Goal: Transaction & Acquisition: Obtain resource

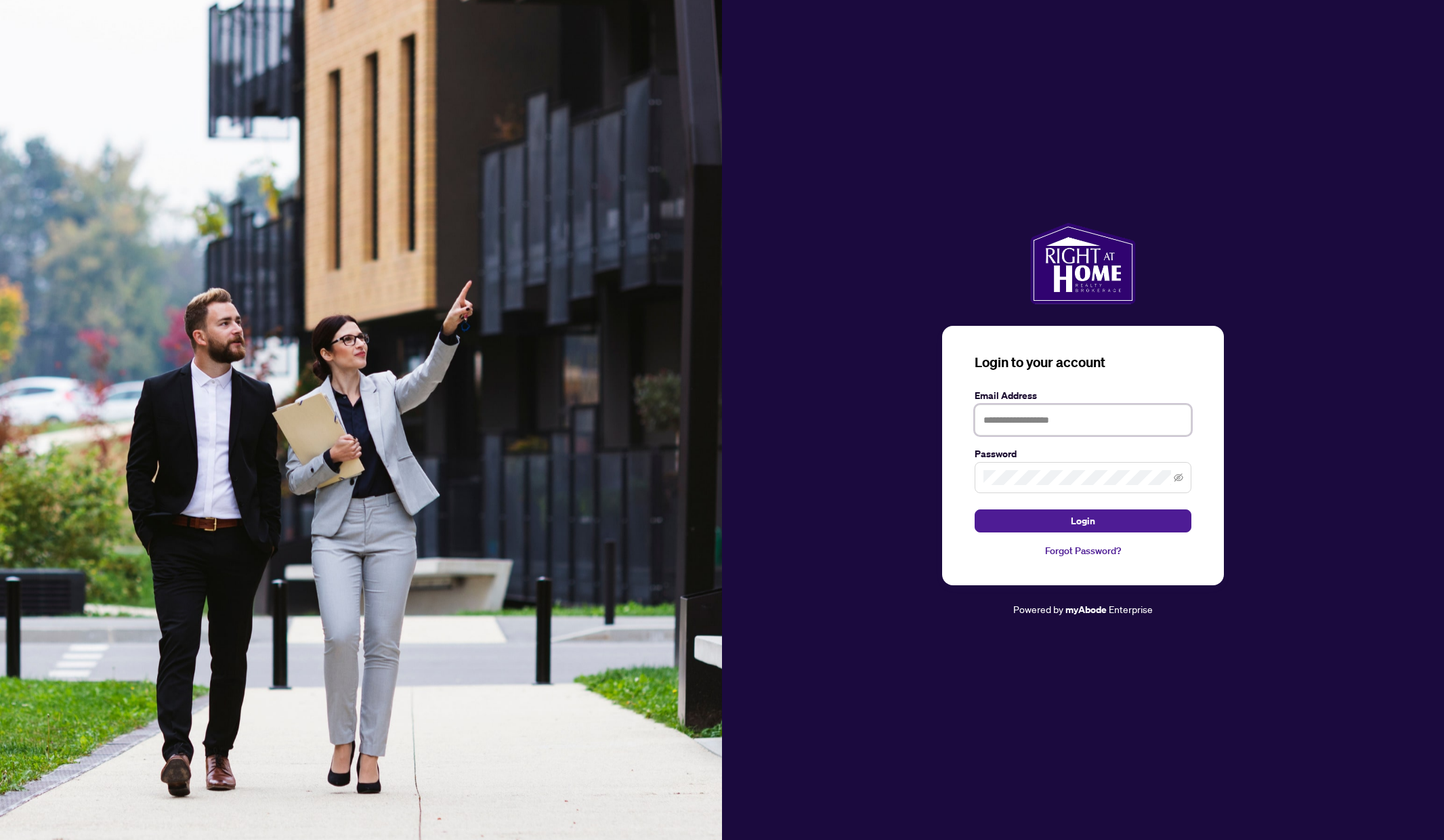
click at [1020, 418] on input "text" at bounding box center [1083, 420] width 217 height 31
type input "**********"
click at [1113, 524] on button "Login" at bounding box center [1083, 521] width 217 height 23
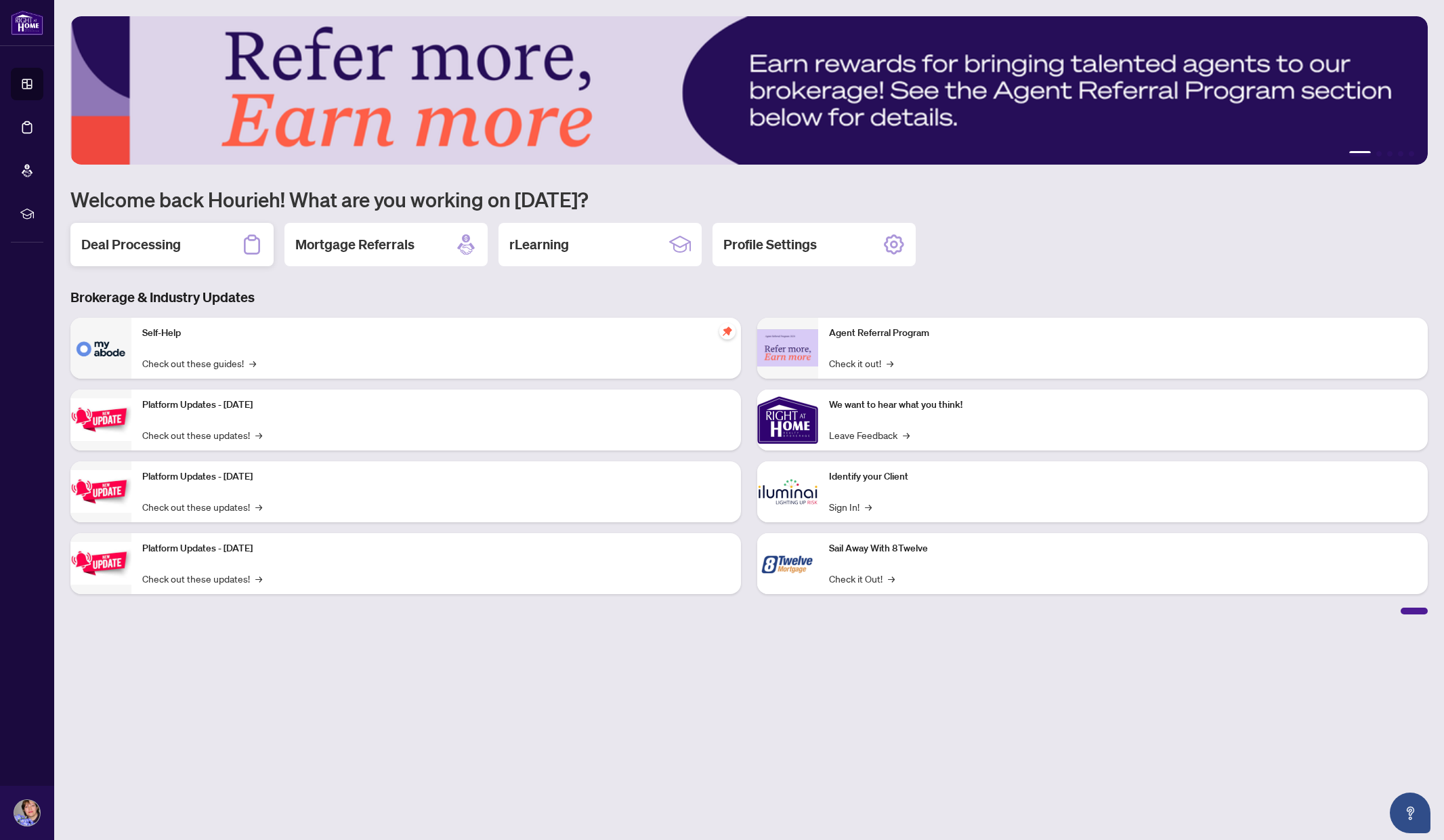
click at [183, 240] on div "Deal Processing" at bounding box center [172, 244] width 203 height 43
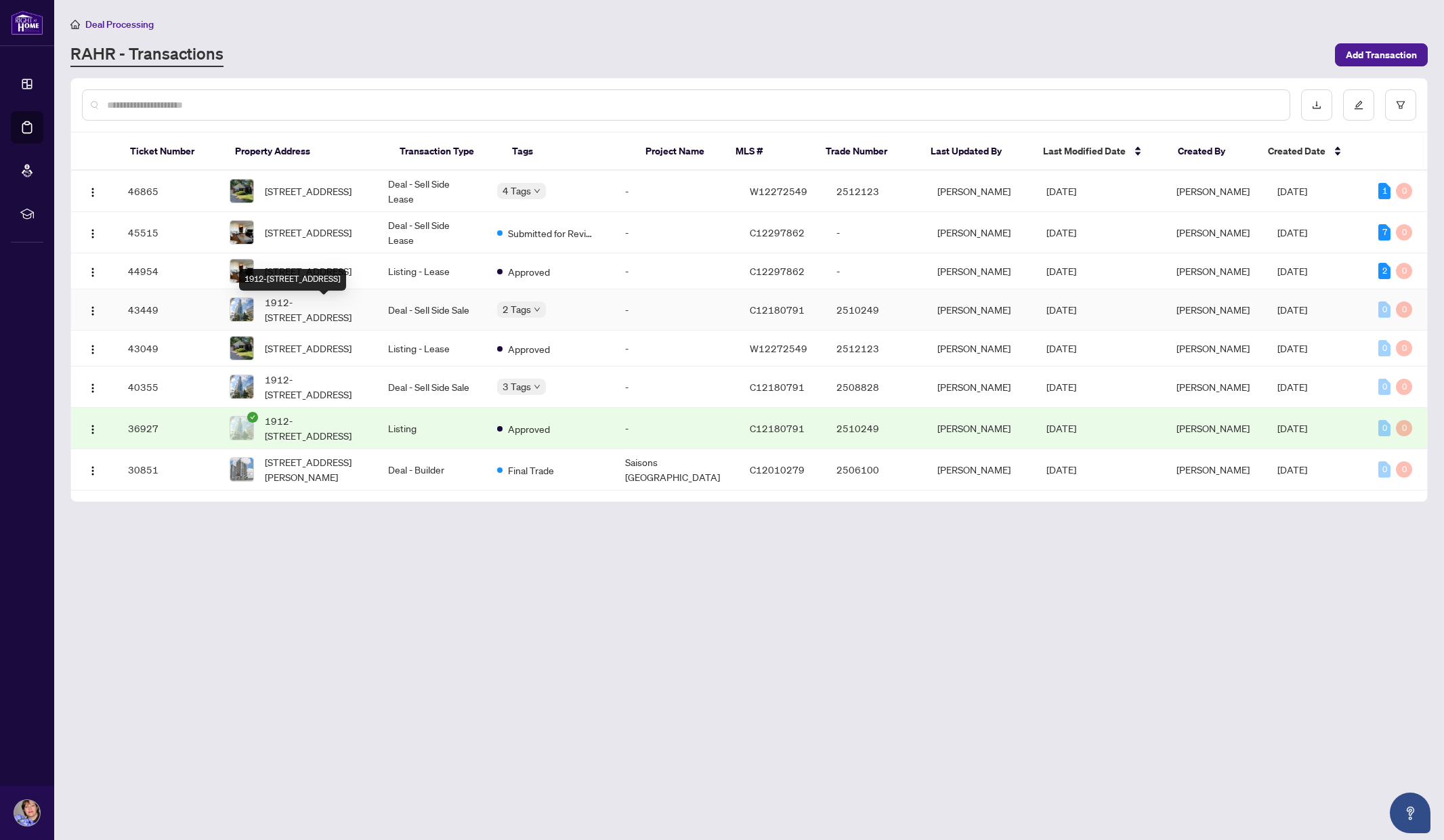
click at [274, 311] on span "1912-[STREET_ADDRESS]" at bounding box center [316, 309] width 103 height 30
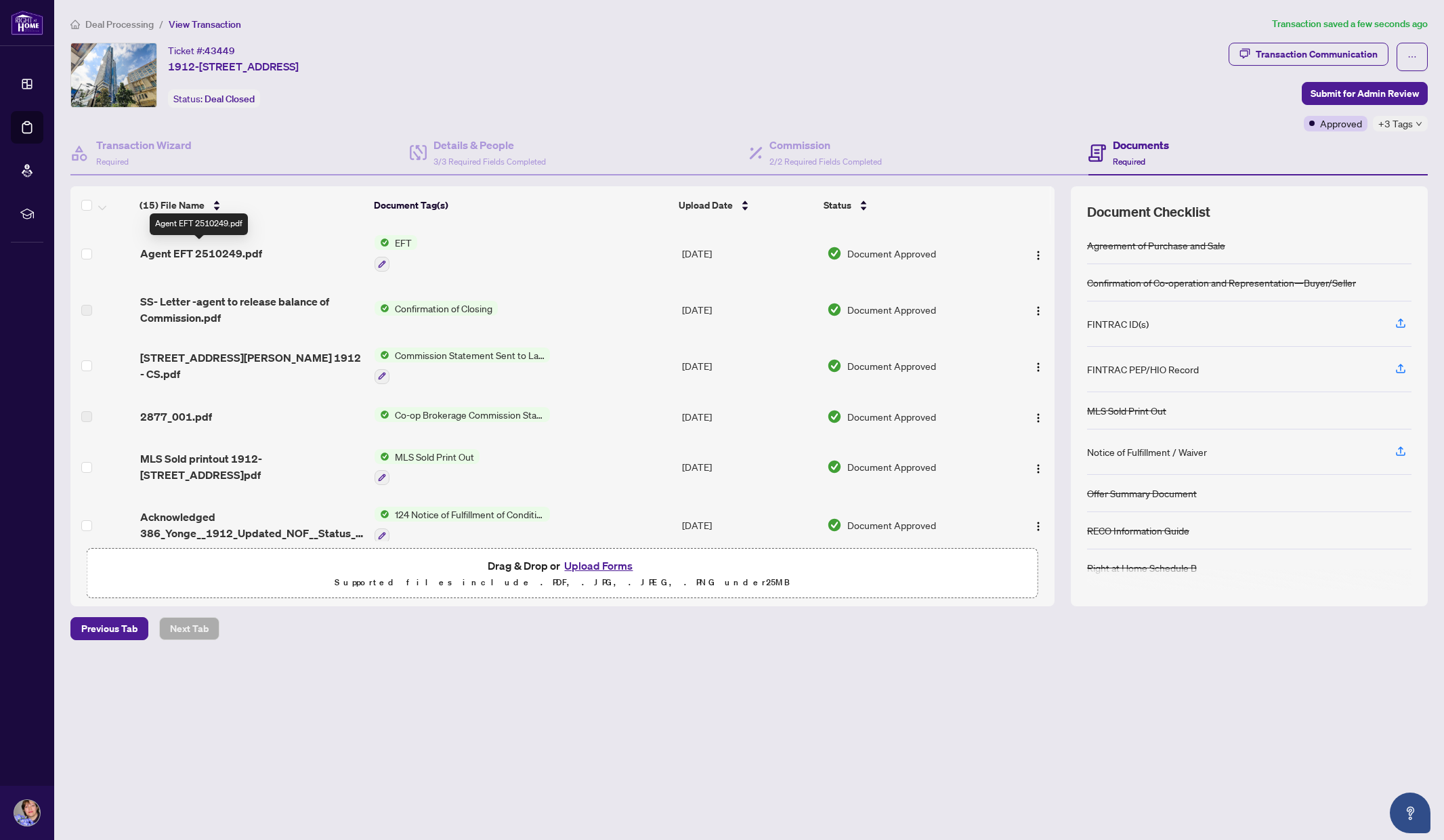
click at [211, 246] on span "Agent EFT 2510249.pdf" at bounding box center [201, 253] width 122 height 17
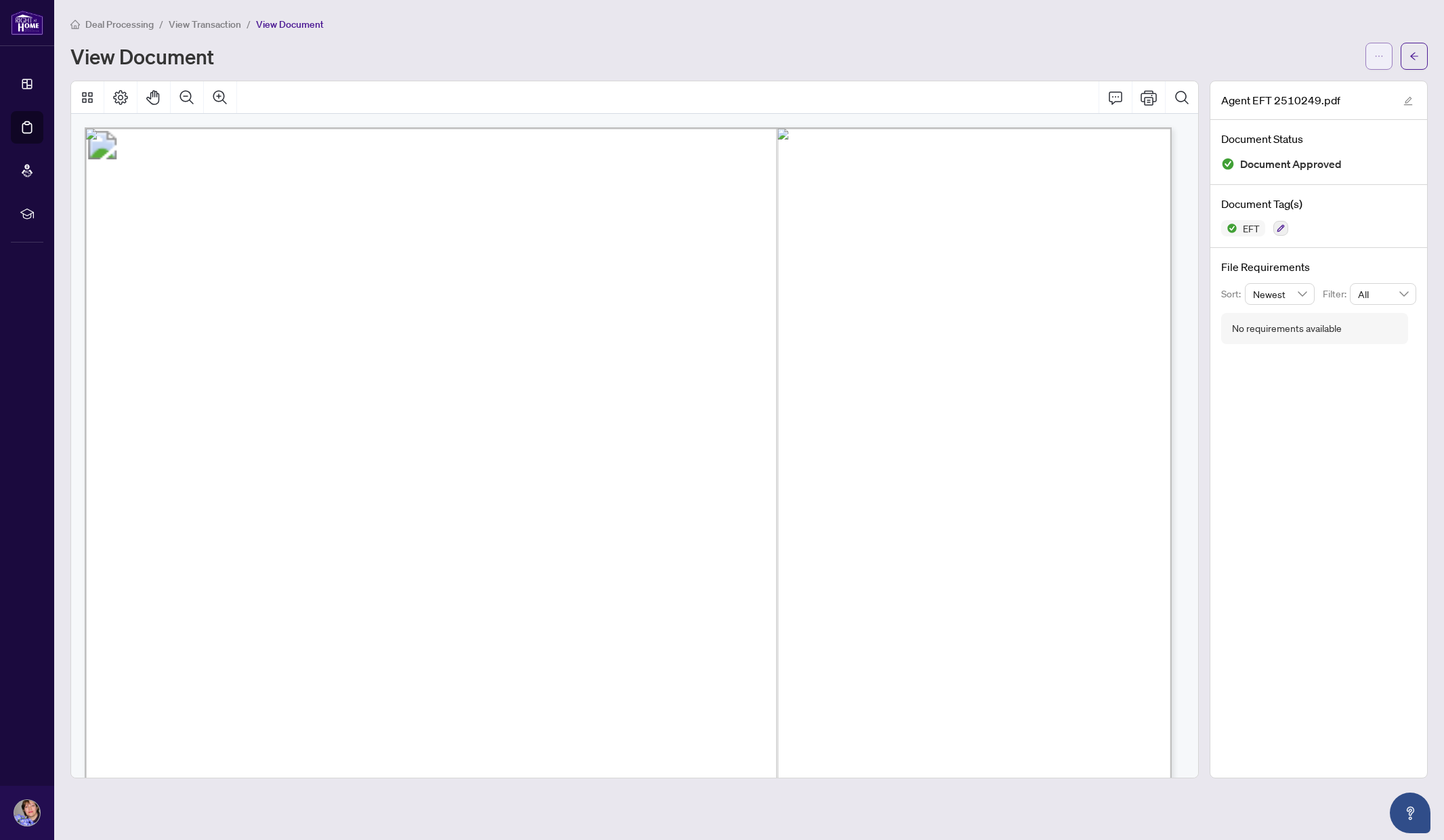
click at [1376, 49] on span "button" at bounding box center [1379, 56] width 9 height 21
click at [1316, 80] on span "Download" at bounding box center [1330, 85] width 103 height 15
click at [203, 24] on span "View Transaction" at bounding box center [205, 24] width 73 height 12
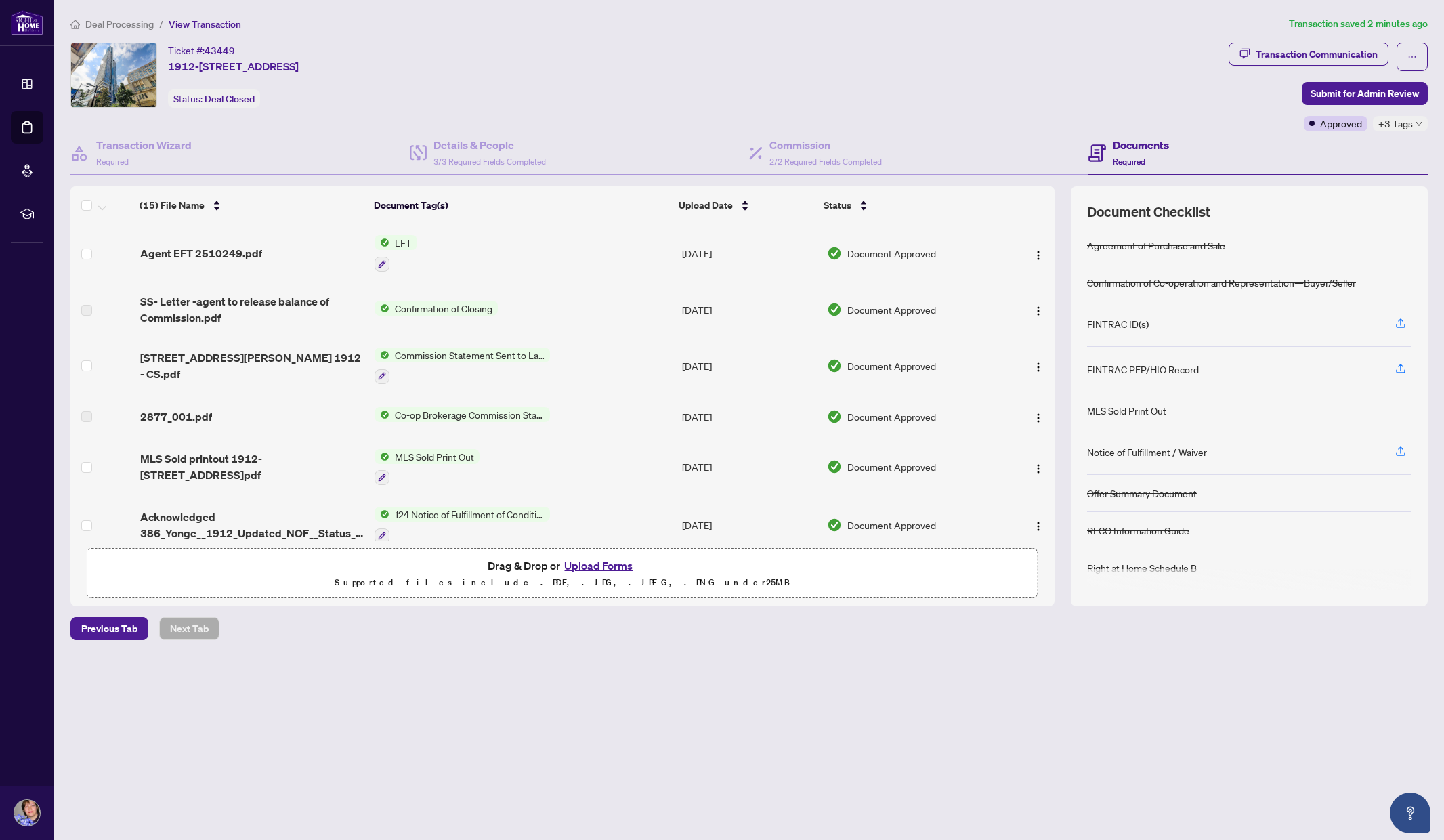
click at [1420, 126] on div "+3 Tags" at bounding box center [1400, 123] width 55 height 16
click at [1136, 73] on div "Ticket #: 43449 1912-386 Yonge St, Toronto, Ontario M5B 0A5, Canada Status: Dea…" at bounding box center [647, 75] width 1153 height 65
click at [128, 21] on span "Deal Processing" at bounding box center [119, 24] width 69 height 12
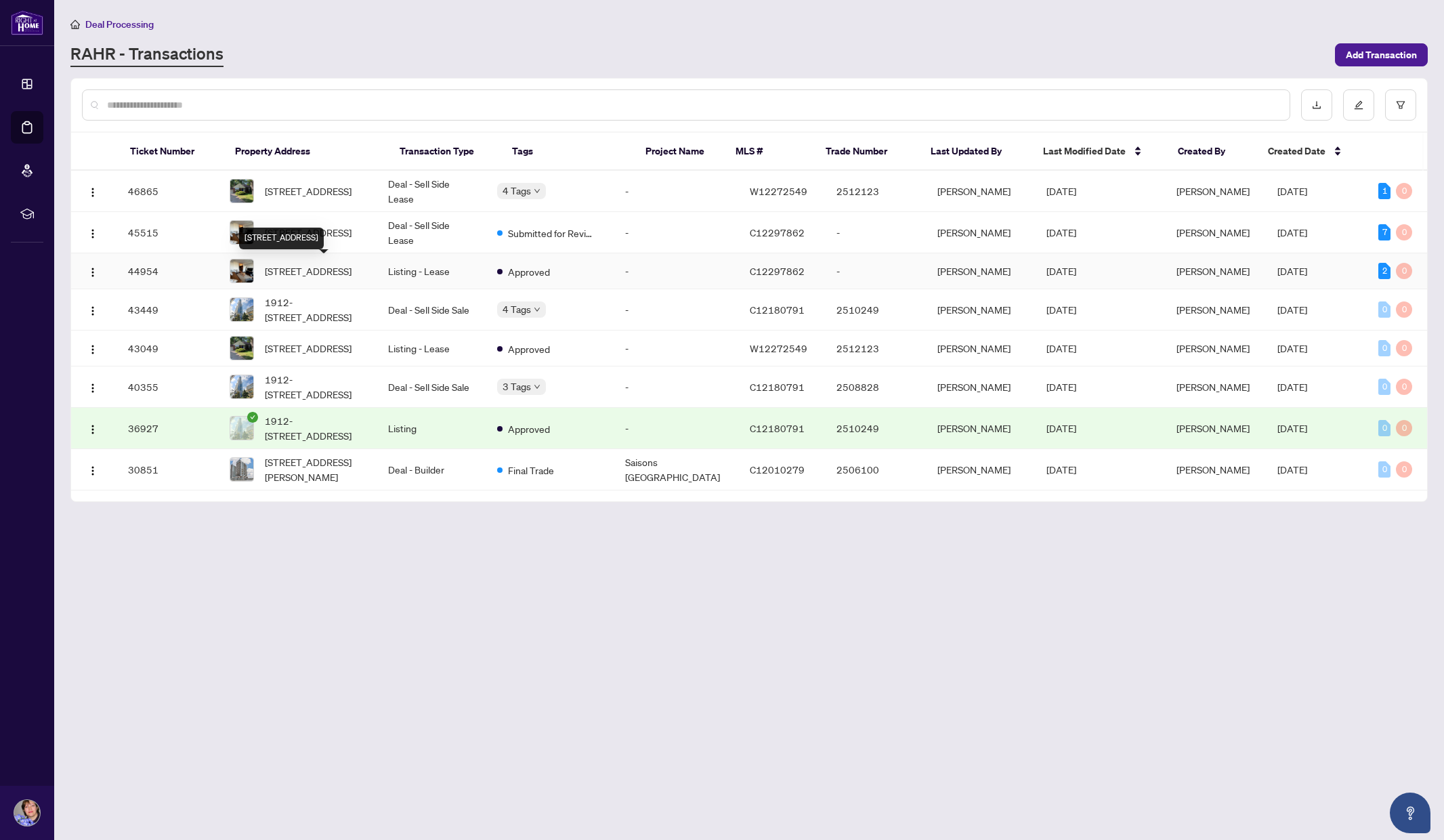
click at [314, 267] on span "[STREET_ADDRESS]" at bounding box center [308, 271] width 87 height 15
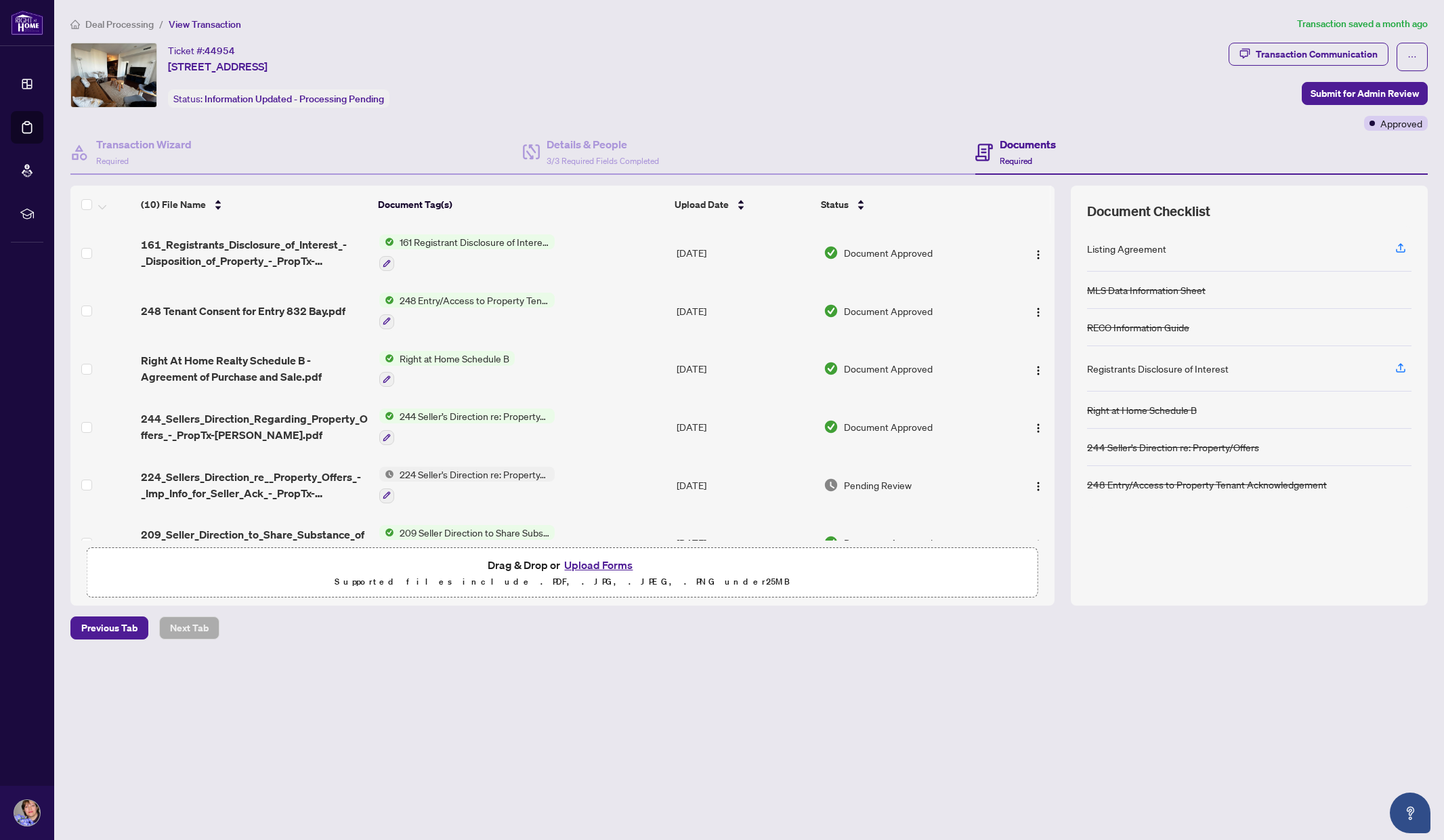
click at [113, 18] on span "Deal Processing" at bounding box center [119, 24] width 69 height 12
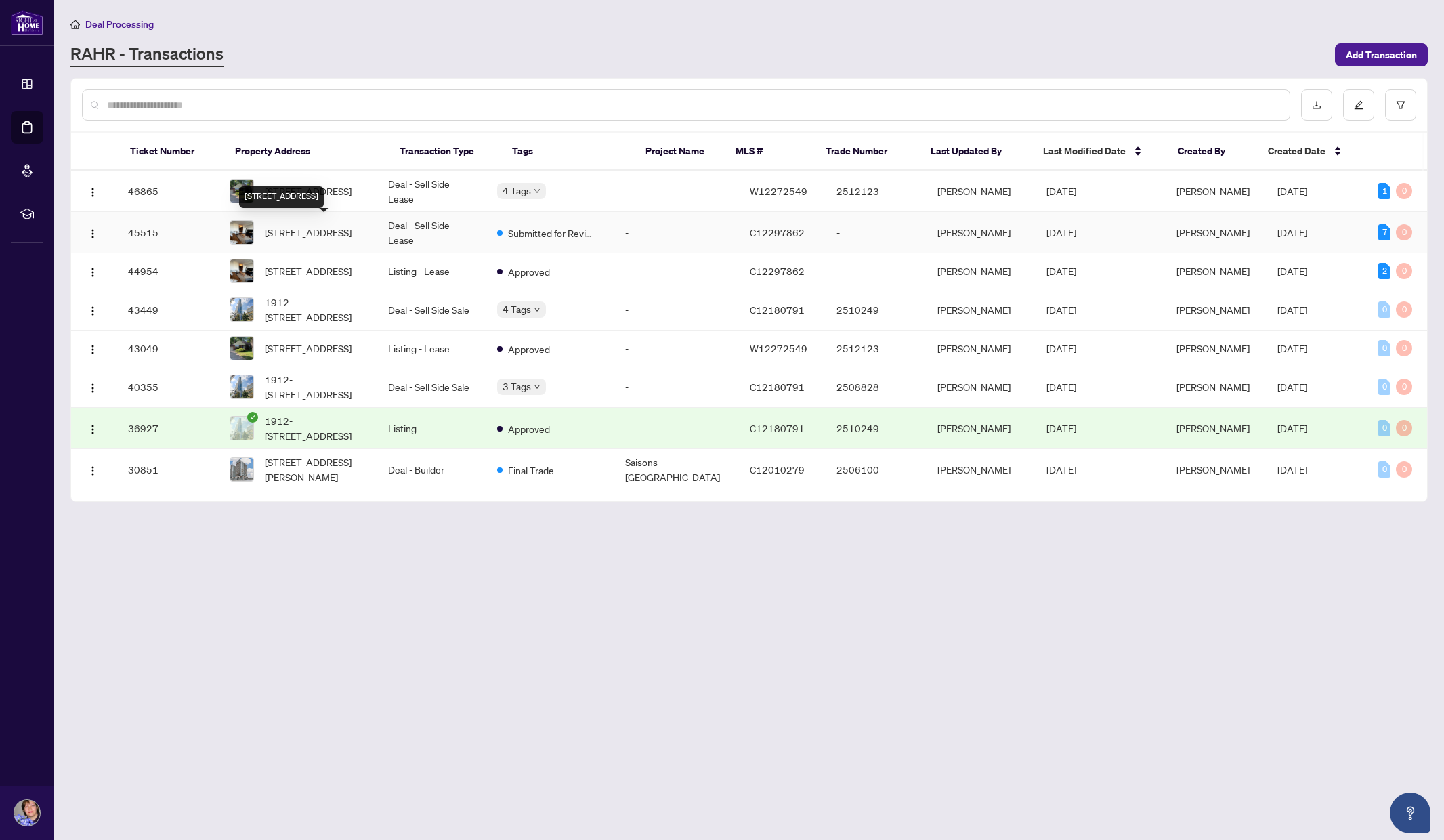
click at [319, 225] on span "[STREET_ADDRESS]" at bounding box center [308, 232] width 87 height 15
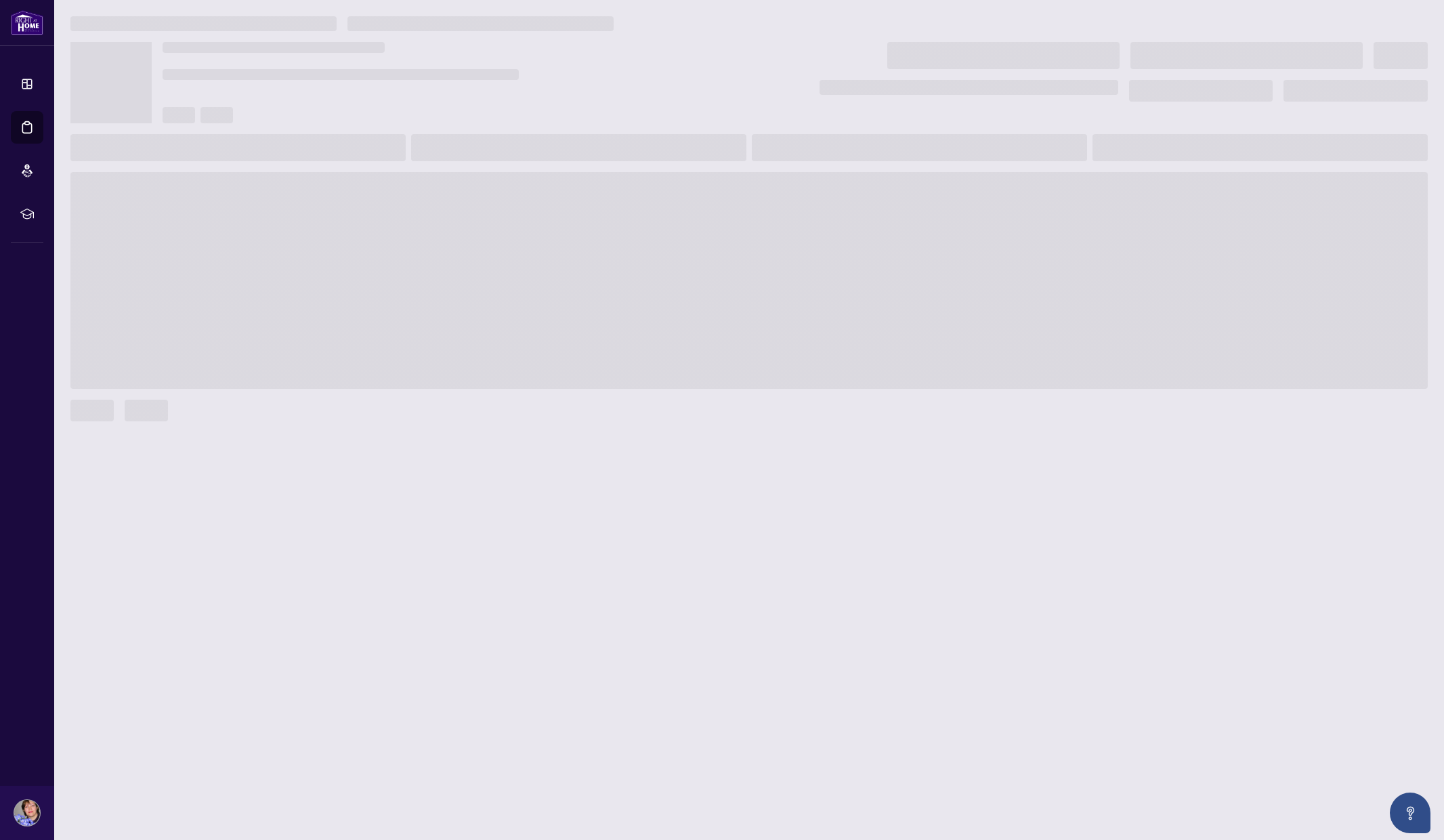
click at [319, 224] on span at bounding box center [748, 280] width 1357 height 217
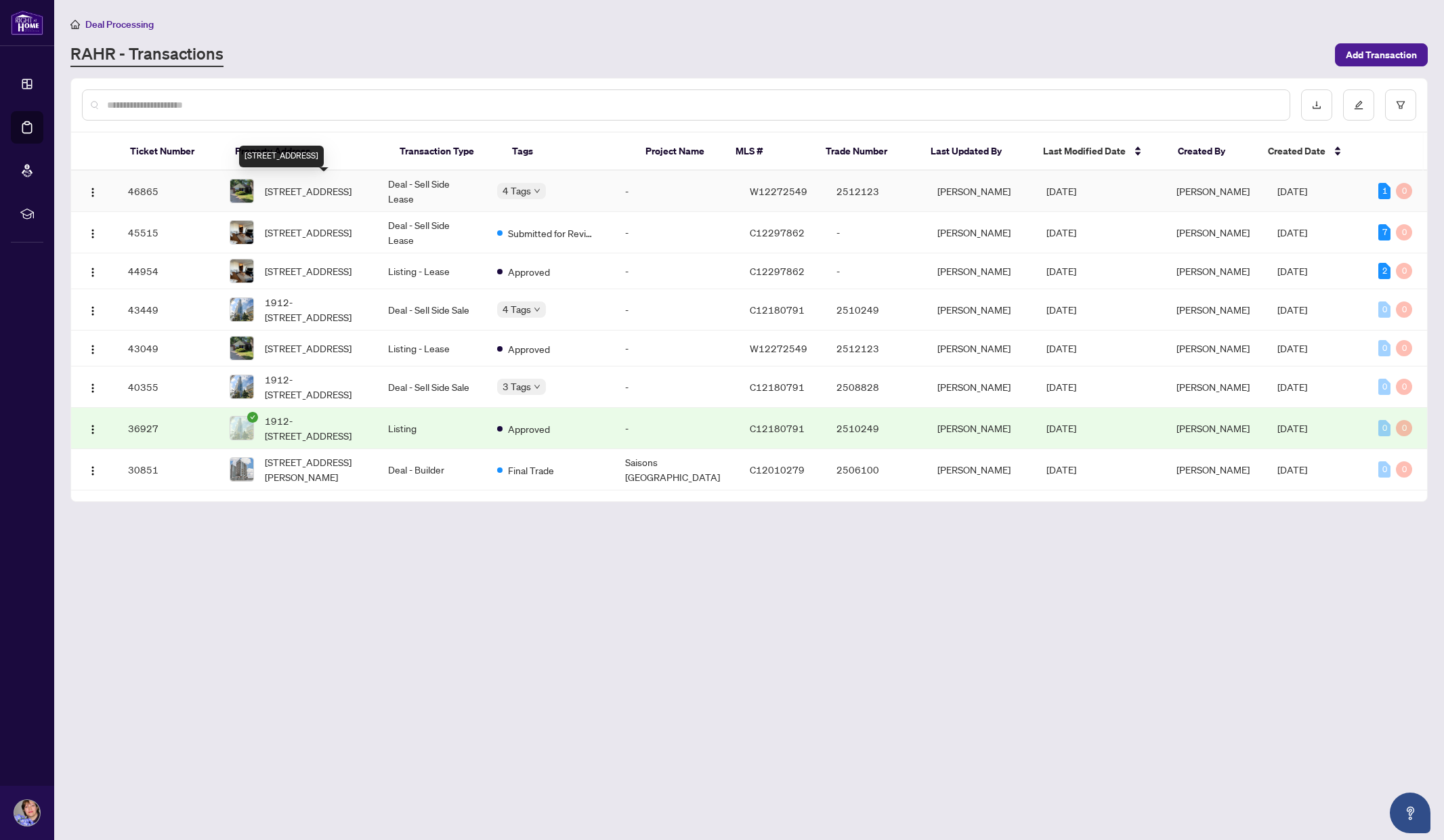
click at [304, 188] on span "[STREET_ADDRESS]" at bounding box center [308, 191] width 87 height 15
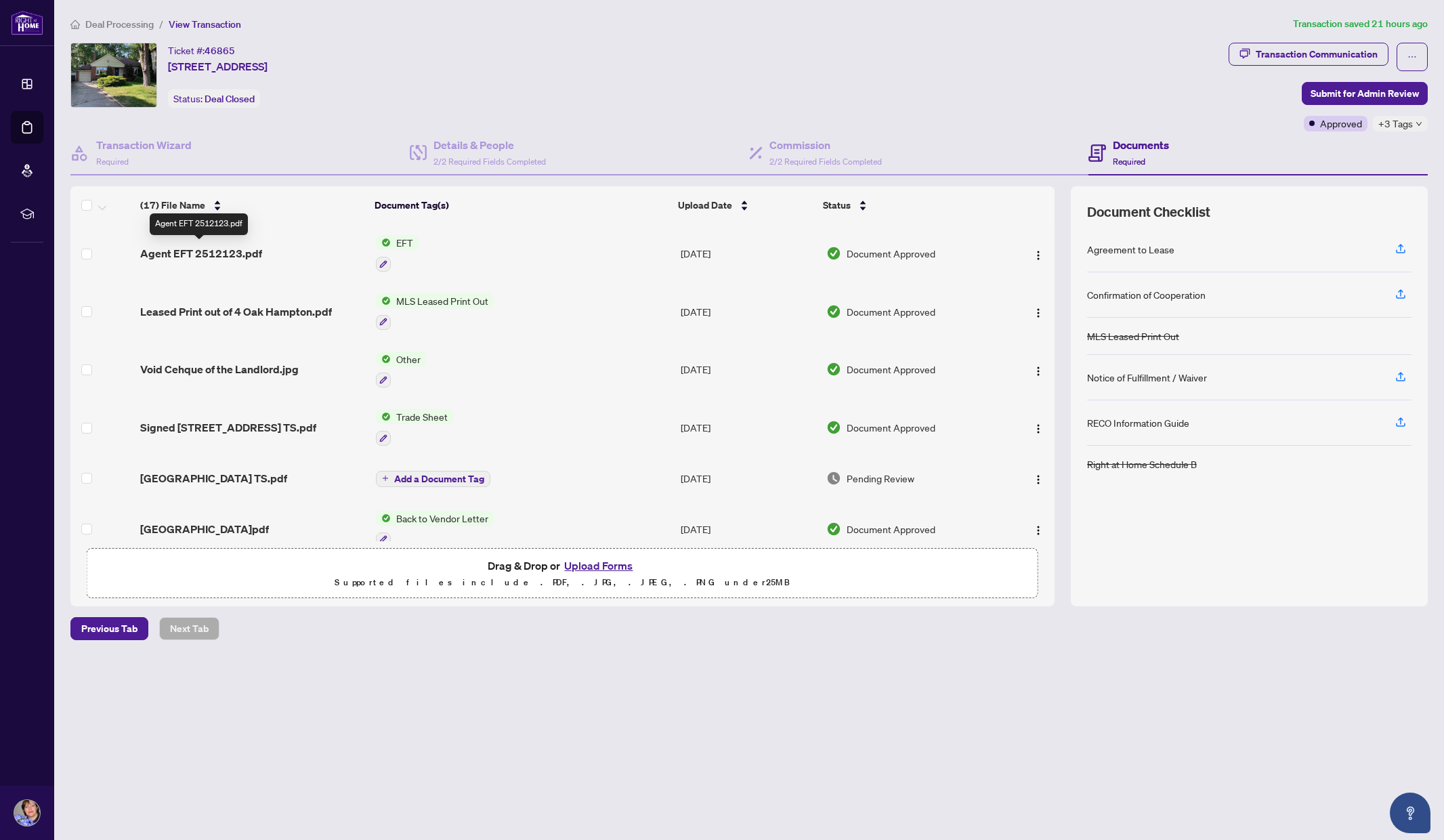
click at [229, 255] on span "Agent EFT 2512123.pdf" at bounding box center [201, 253] width 122 height 17
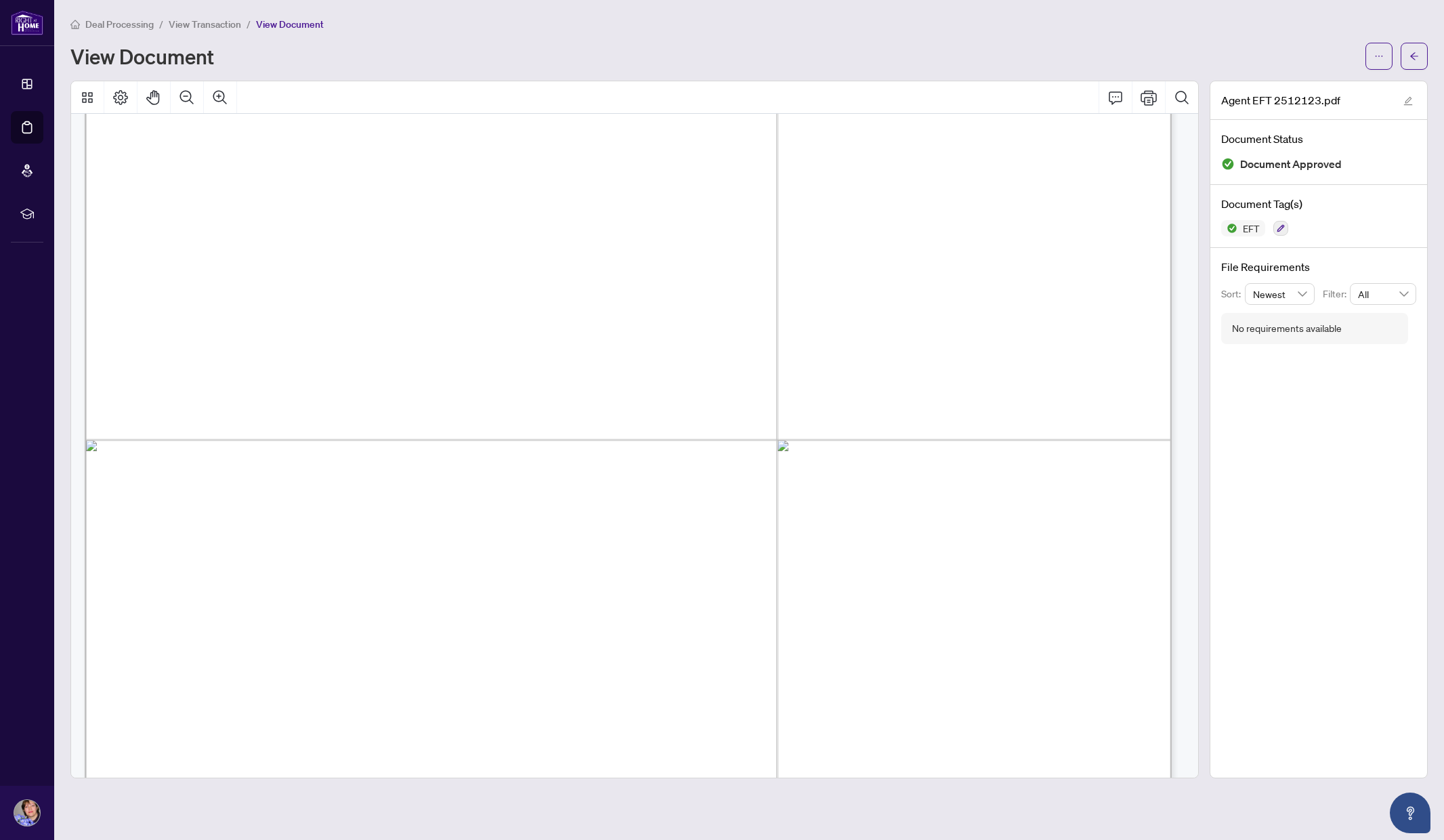
scroll to position [376, 0]
click at [1375, 43] on button "button" at bounding box center [1379, 56] width 27 height 27
click at [1328, 80] on span "Download" at bounding box center [1330, 85] width 103 height 15
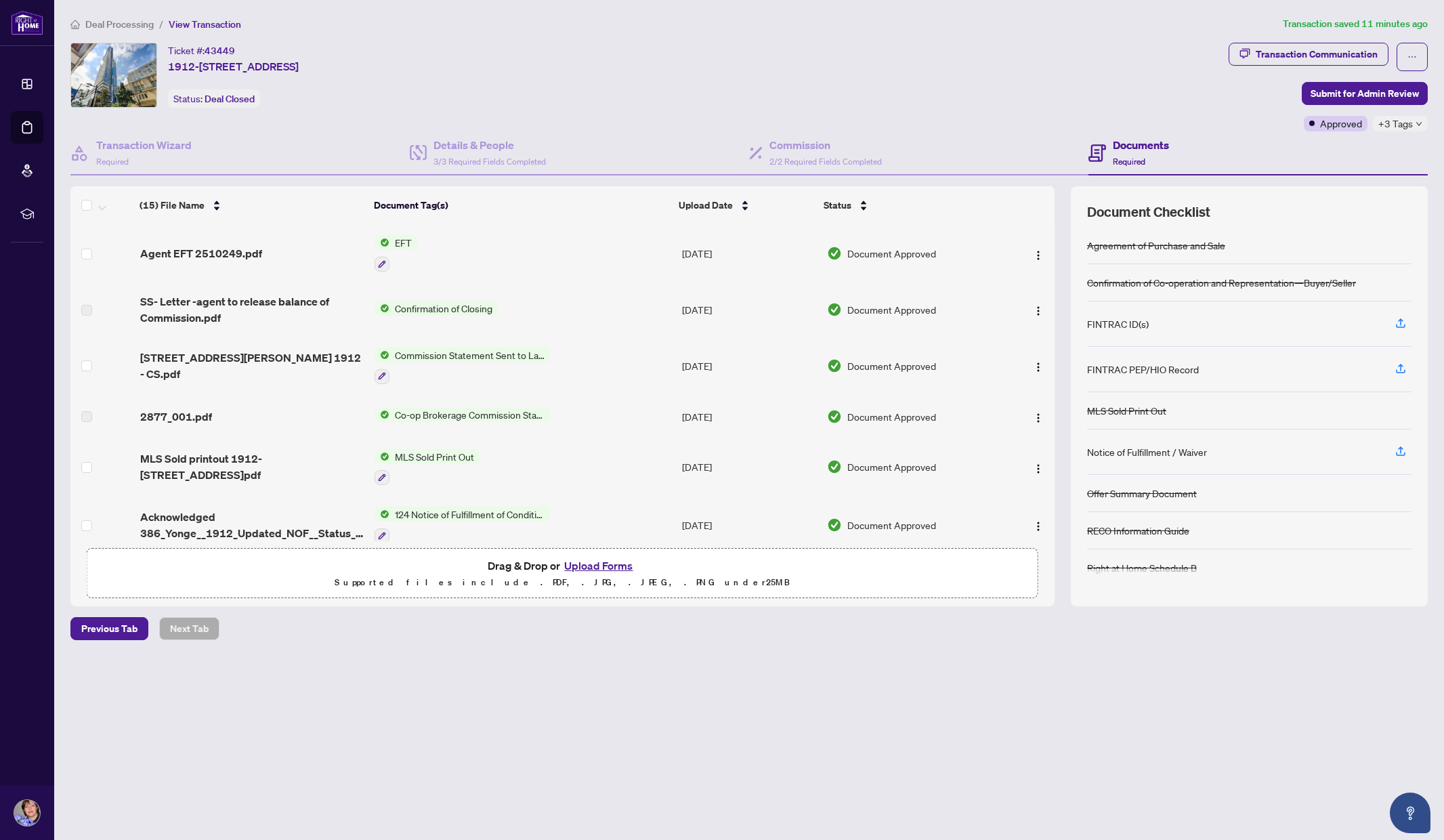
click at [97, 26] on span "Deal Processing" at bounding box center [119, 24] width 69 height 12
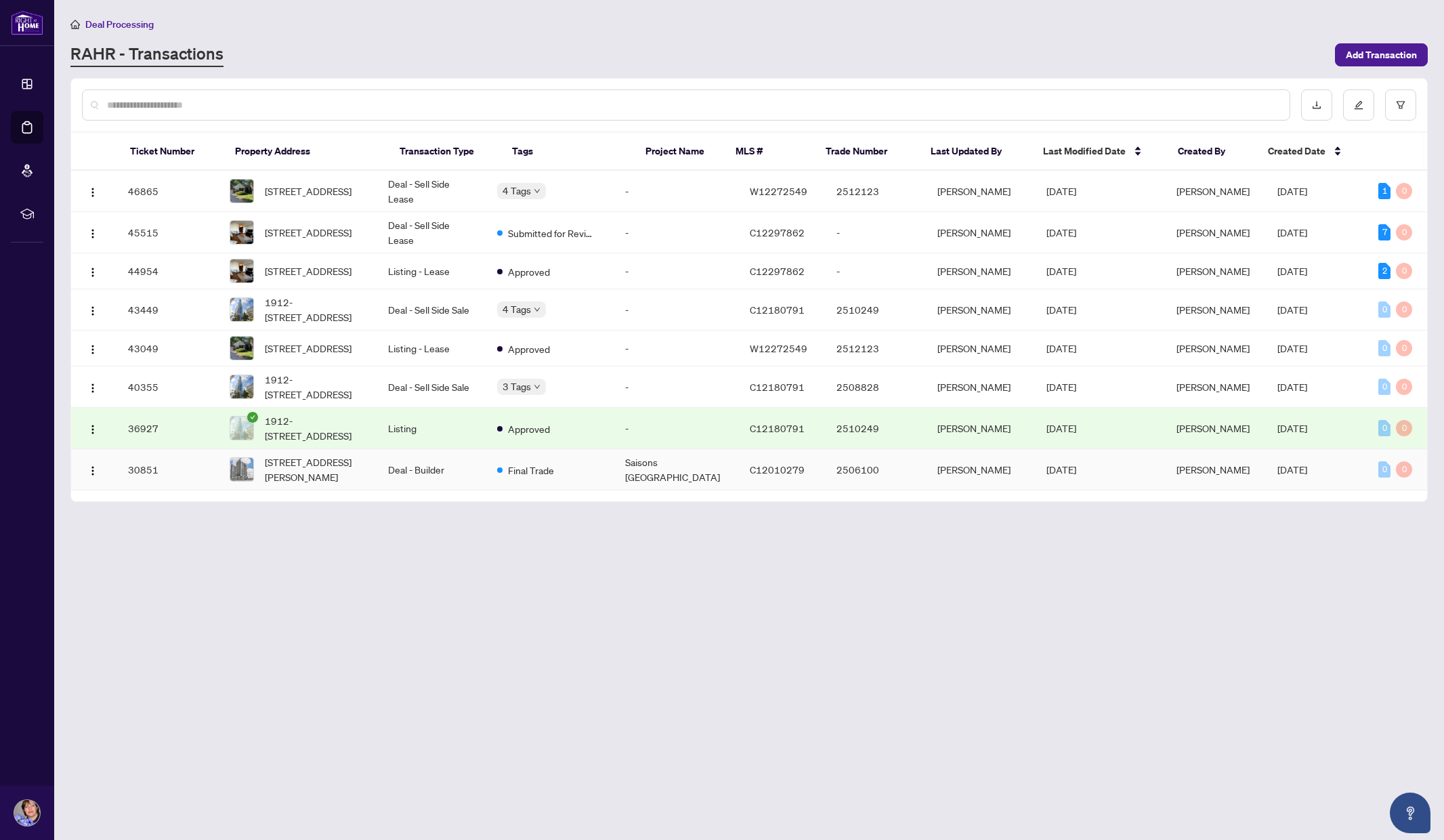
click at [286, 490] on td "[STREET_ADDRESS][PERSON_NAME]" at bounding box center [299, 470] width 159 height 41
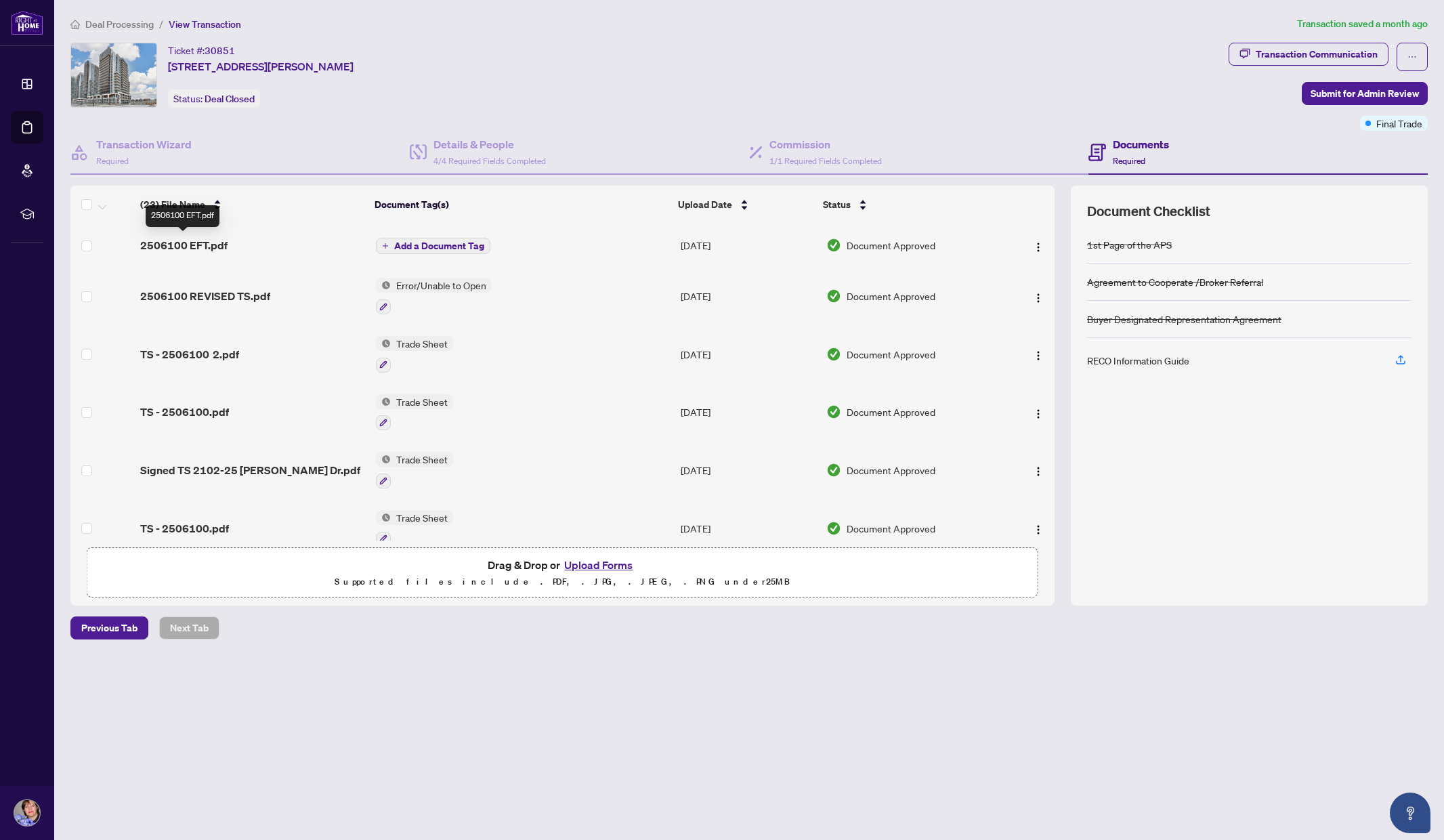
click at [182, 242] on span "2506100 EFT.pdf" at bounding box center [184, 246] width 88 height 17
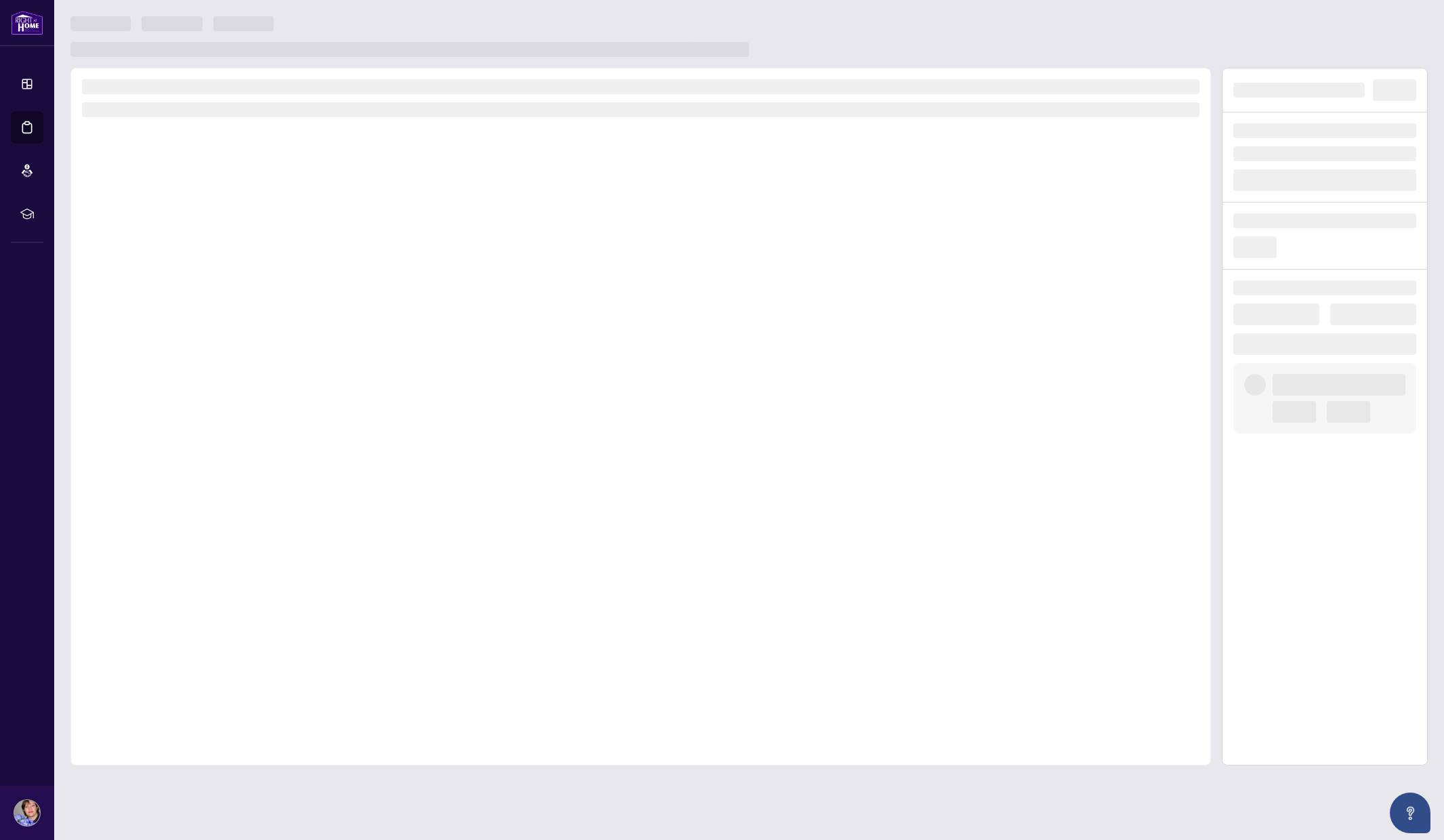
click at [182, 242] on div at bounding box center [640, 417] width 1140 height 698
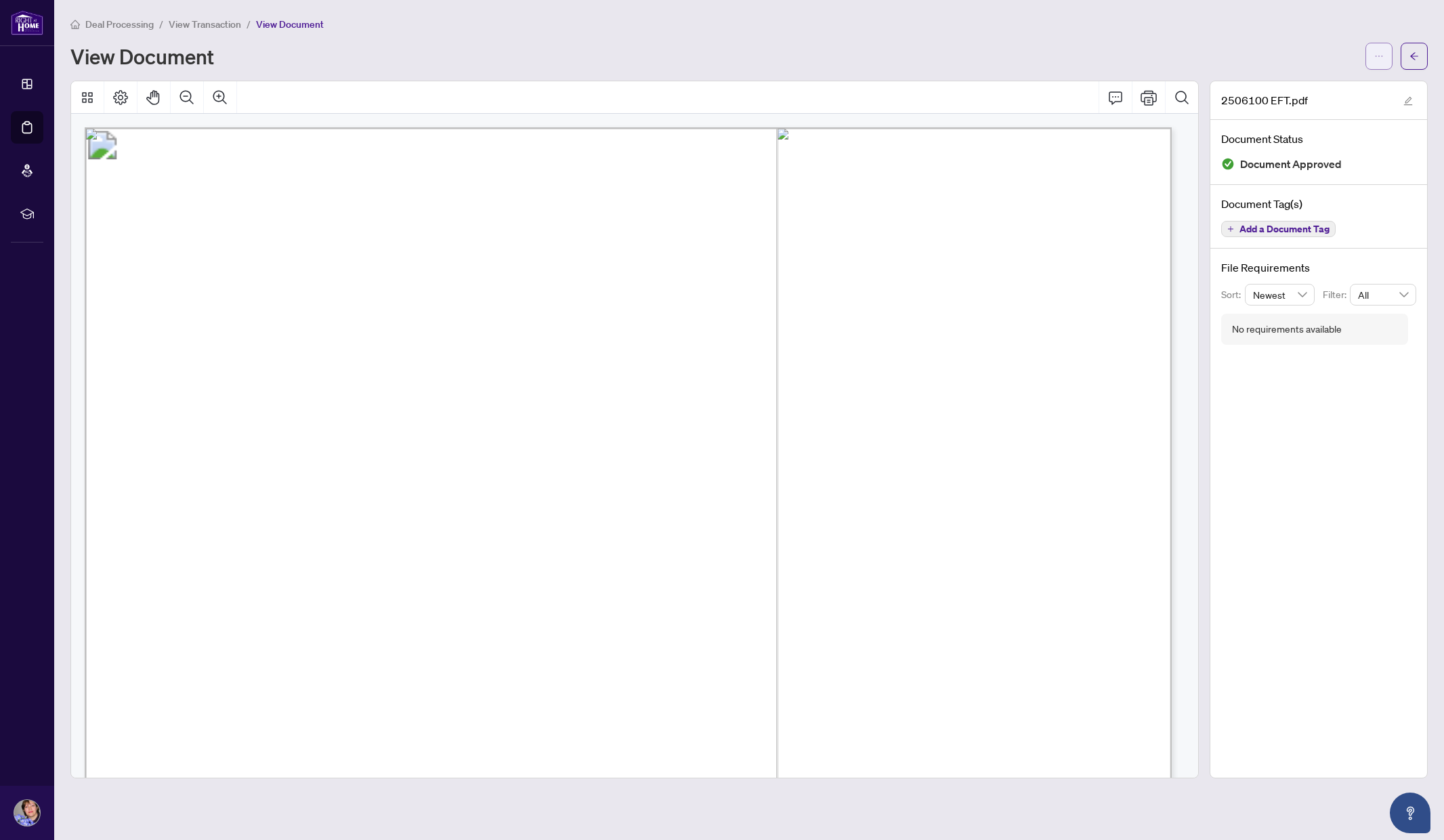
click at [1373, 58] on button "button" at bounding box center [1379, 56] width 27 height 27
click at [1323, 84] on span "Download" at bounding box center [1330, 85] width 103 height 15
click at [110, 26] on span "Deal Processing" at bounding box center [119, 24] width 69 height 12
